Goal: Find specific page/section: Find specific page/section

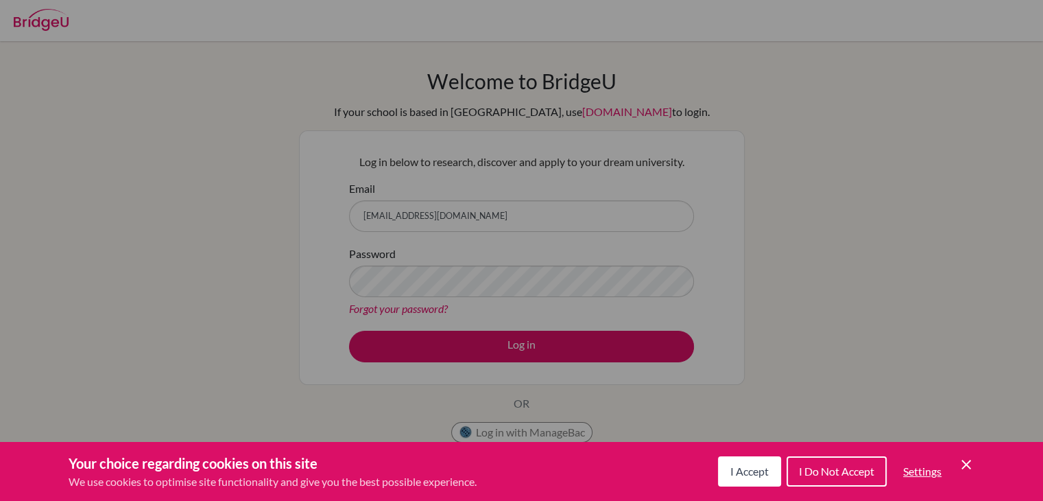
click at [766, 475] on span "I Accept" at bounding box center [750, 470] width 38 height 13
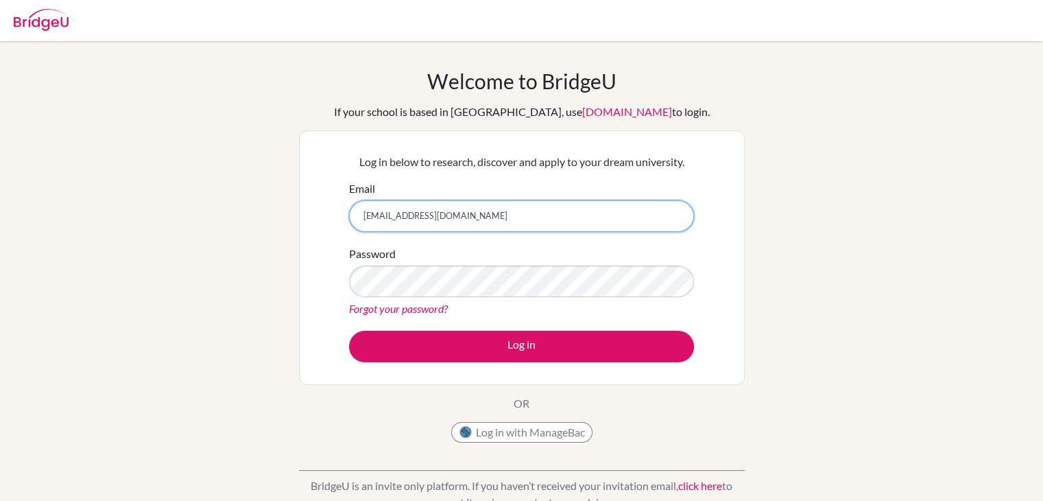
click at [497, 214] on input "[EMAIL_ADDRESS][DOMAIN_NAME]" at bounding box center [521, 216] width 345 height 32
type input "[EMAIL_ADDRESS][DOMAIN_NAME]"
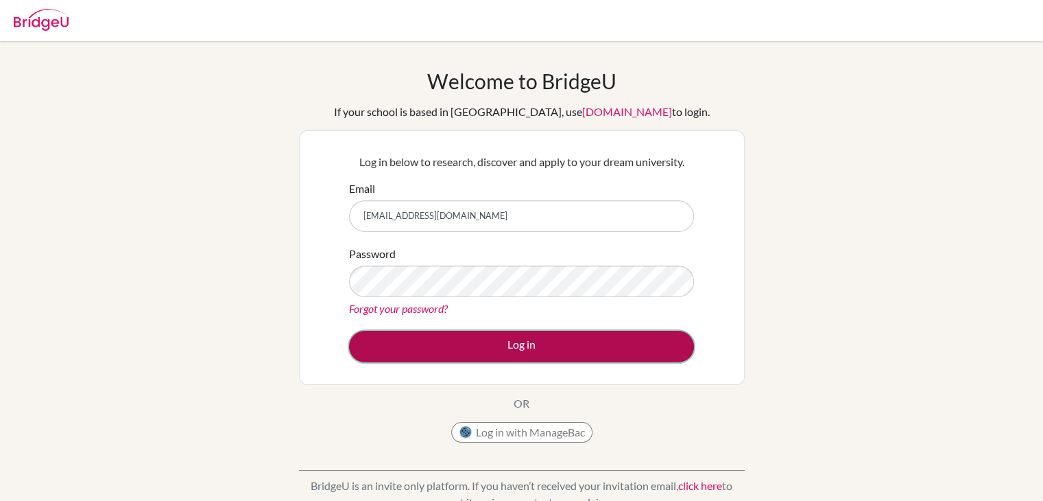
click at [464, 346] on button "Log in" at bounding box center [521, 347] width 345 height 32
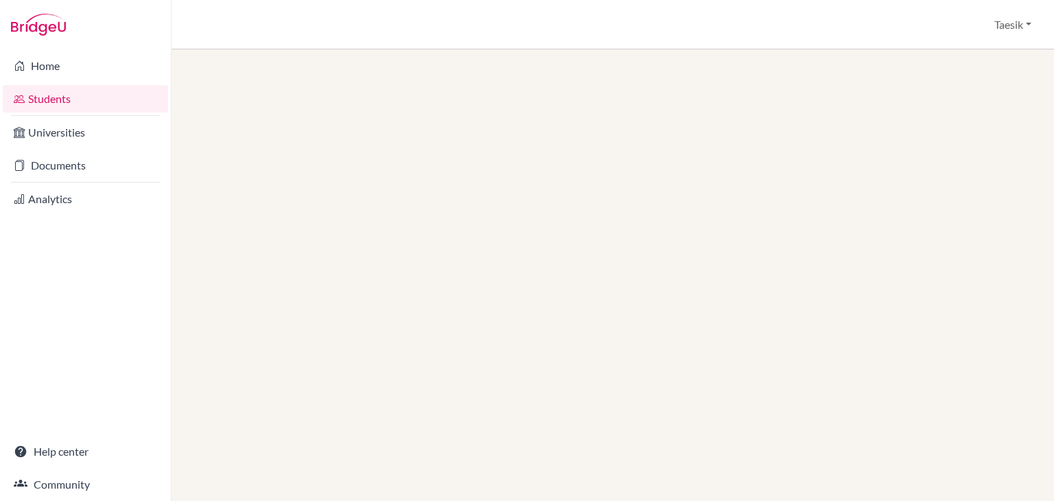
drag, startPoint x: 271, startPoint y: 366, endPoint x: 265, endPoint y: 357, distance: 10.5
click at [269, 360] on div at bounding box center [612, 274] width 882 height 451
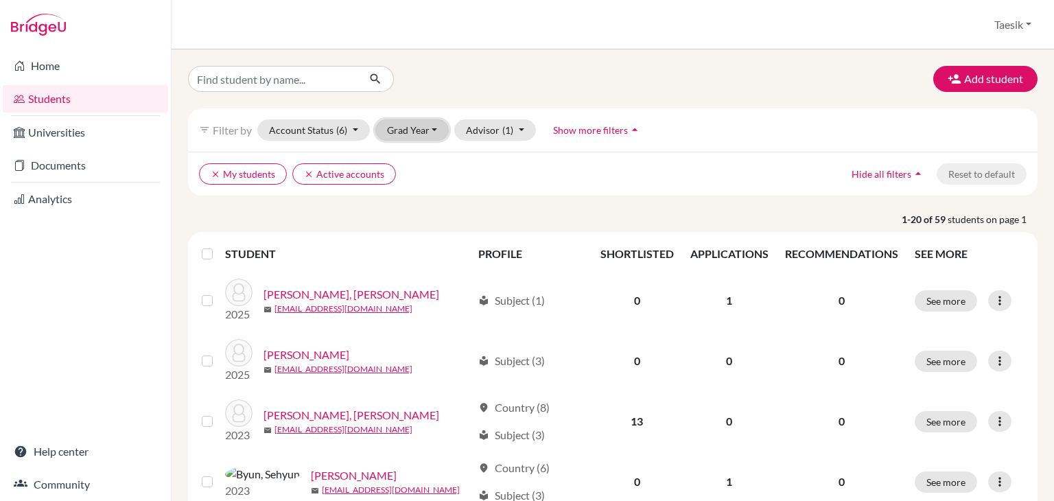
click at [401, 135] on button "Grad Year" at bounding box center [412, 129] width 74 height 21
click at [398, 182] on span "2025" at bounding box center [404, 181] width 25 height 16
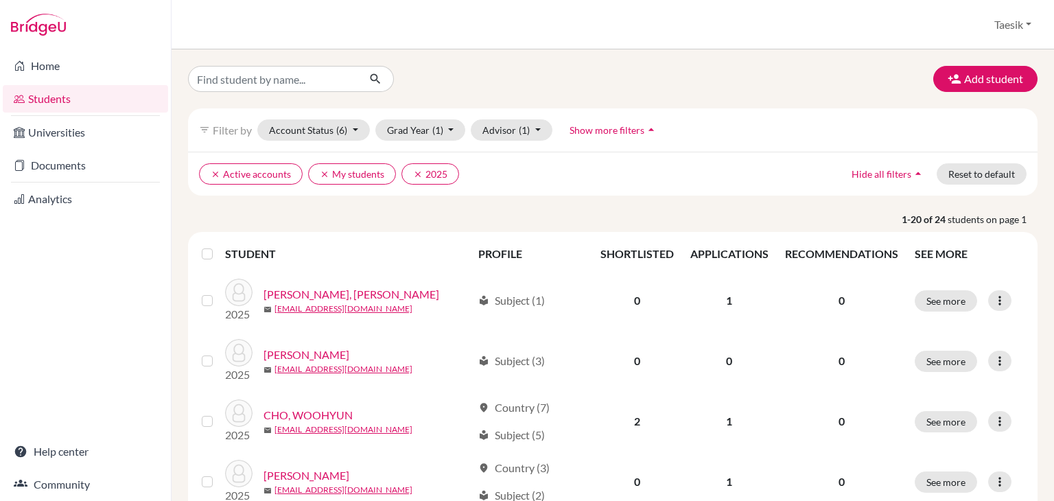
click at [812, 182] on div "clear Active accounts clear My students clear 2025 Hide all filters arrow_drop_…" at bounding box center [612, 174] width 849 height 44
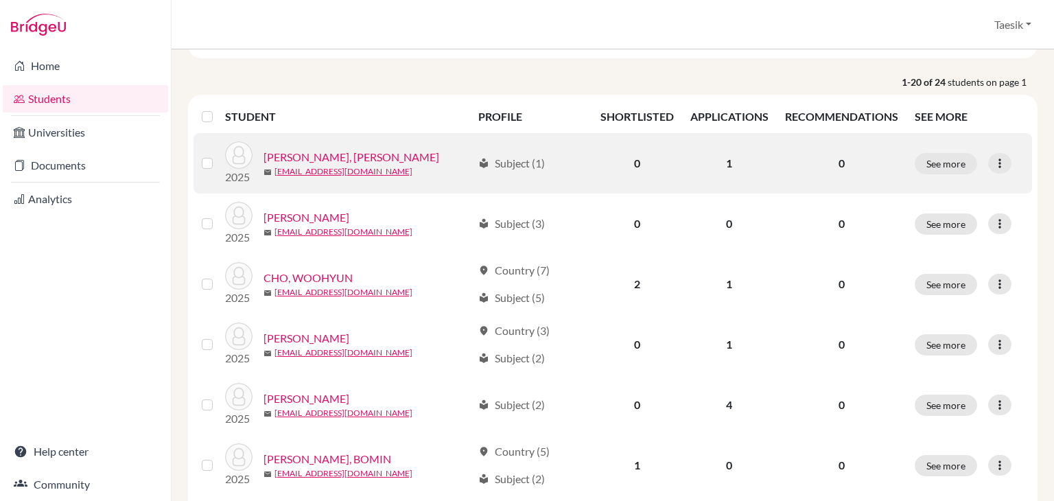
scroll to position [137, 0]
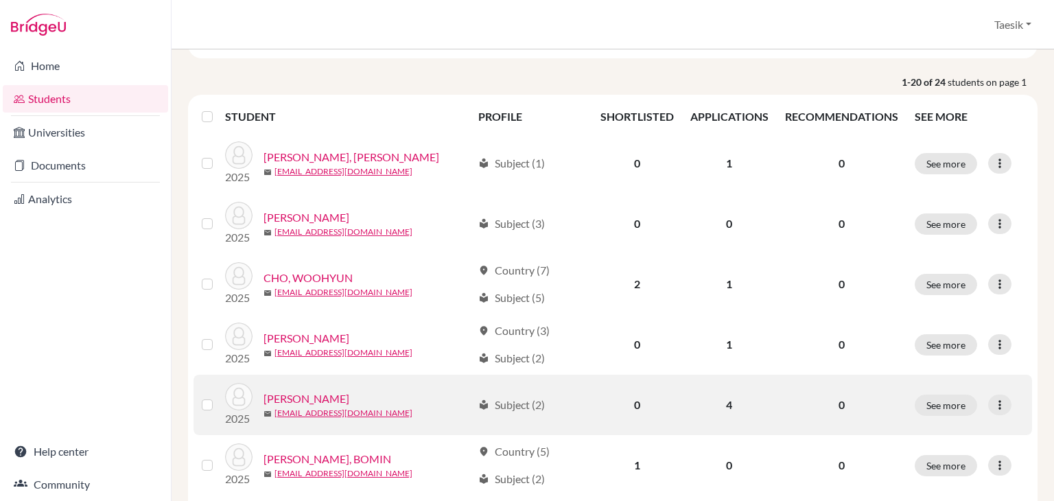
click at [720, 410] on td "4" at bounding box center [729, 405] width 95 height 60
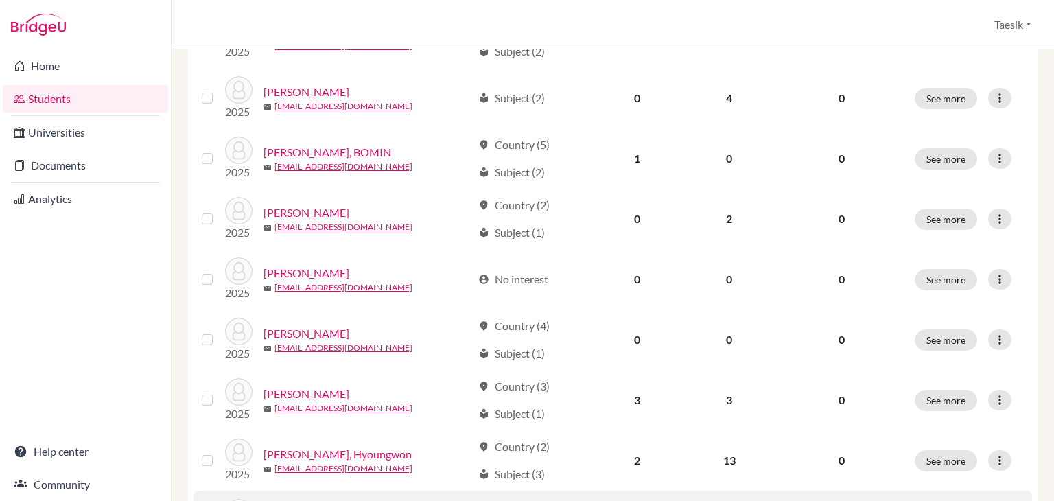
scroll to position [549, 0]
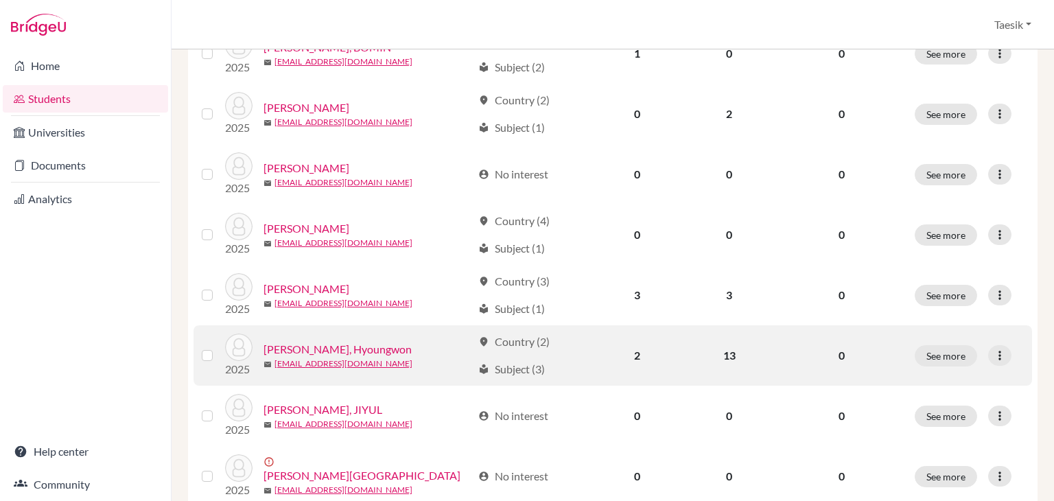
click at [723, 354] on td "13" at bounding box center [729, 355] width 95 height 60
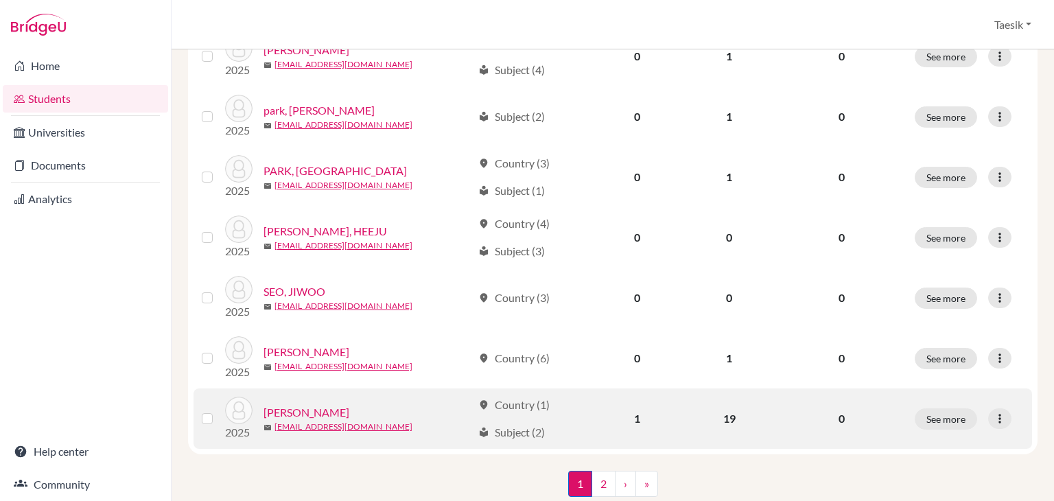
scroll to position [1067, 0]
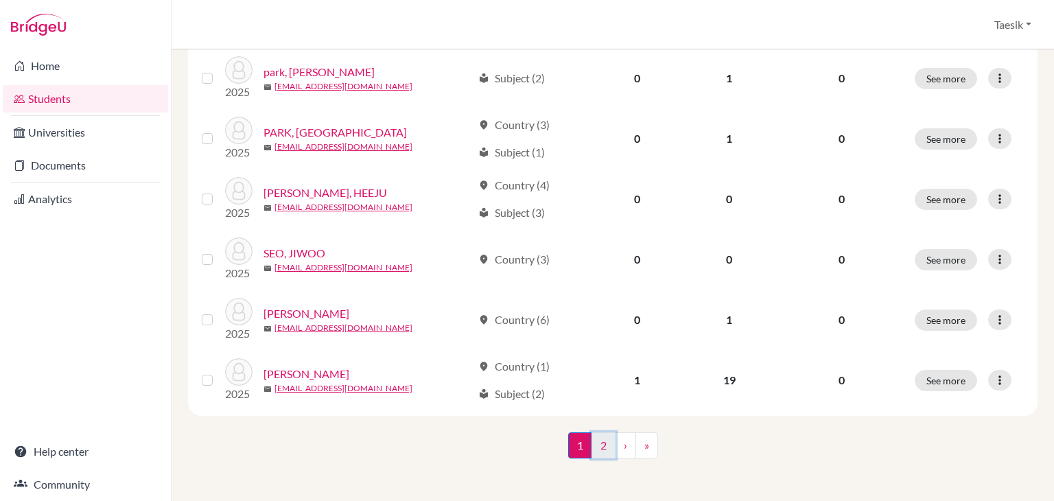
click at [595, 450] on link "2" at bounding box center [603, 445] width 24 height 26
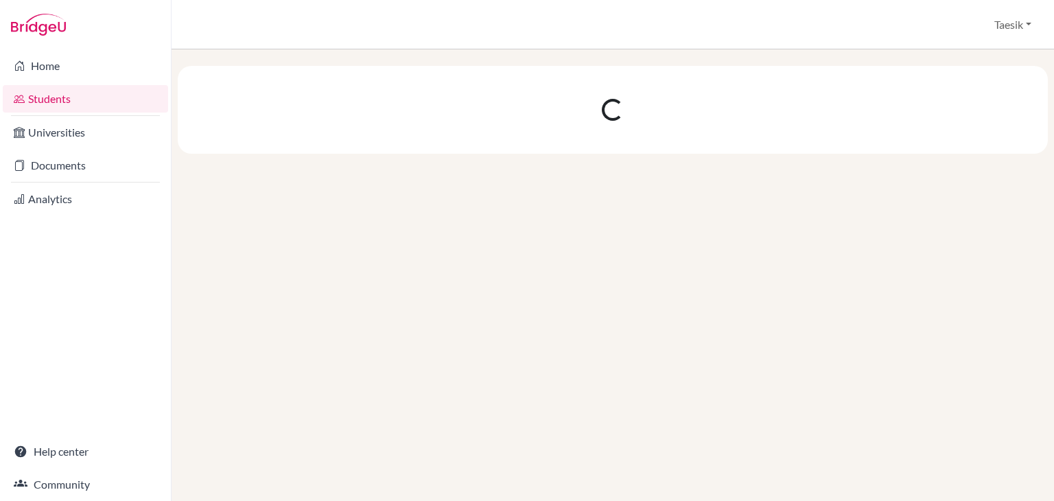
scroll to position [0, 0]
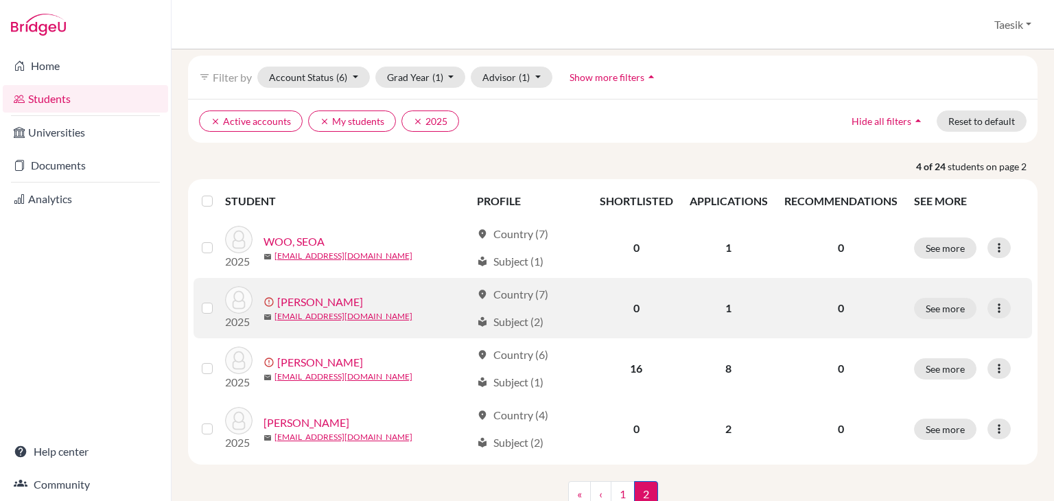
scroll to position [102, 0]
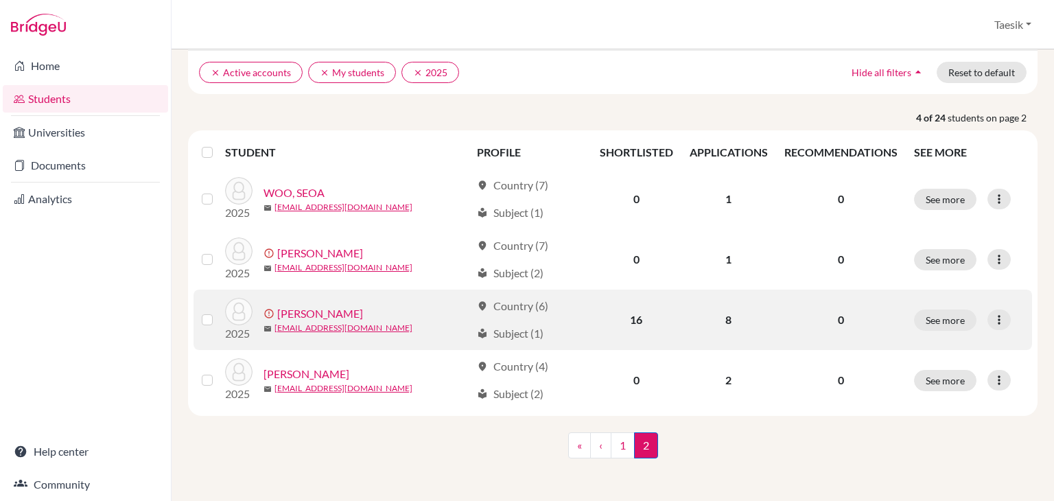
click at [310, 311] on link "YOON, SEOJIN" at bounding box center [320, 313] width 86 height 16
